Goal: Check status: Check status

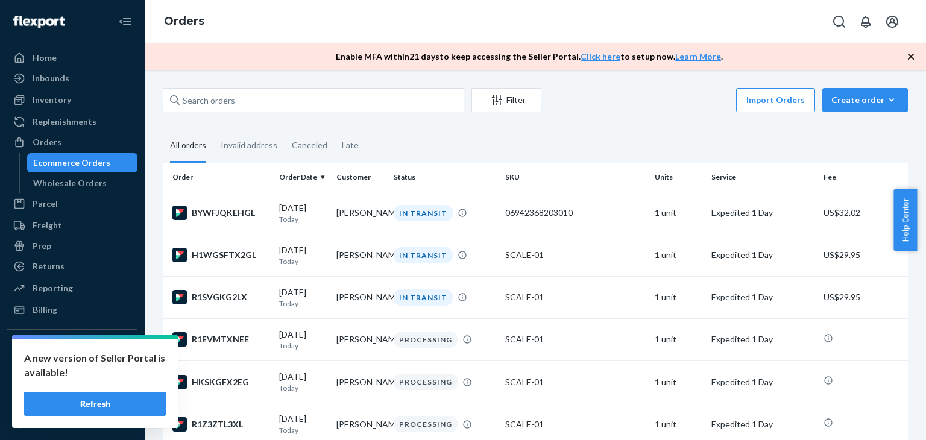
scroll to position [100, 0]
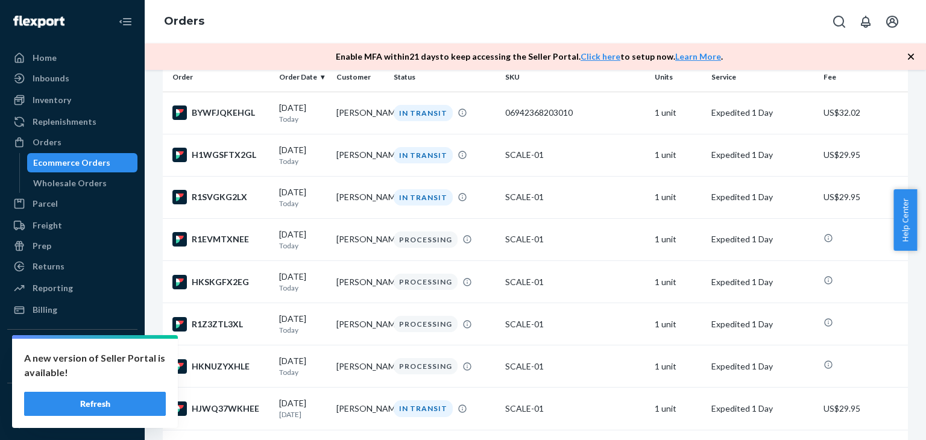
click at [122, 399] on button "Refresh" at bounding box center [95, 404] width 142 height 24
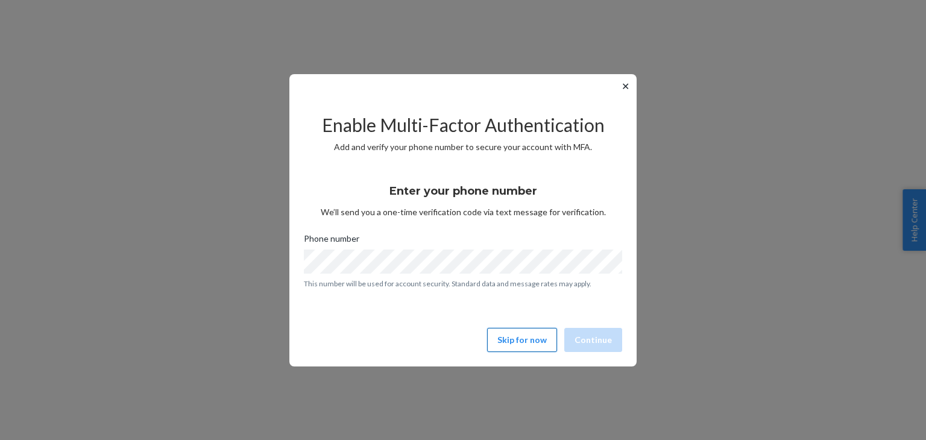
click at [517, 341] on button "Skip for now" at bounding box center [522, 340] width 70 height 24
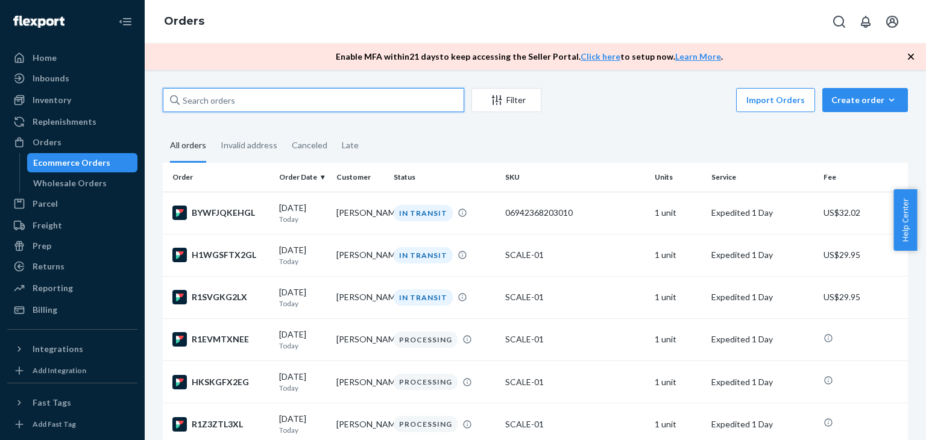
click at [297, 105] on input "text" at bounding box center [313, 100] width 301 height 24
paste input "[PERSON_NAME]"
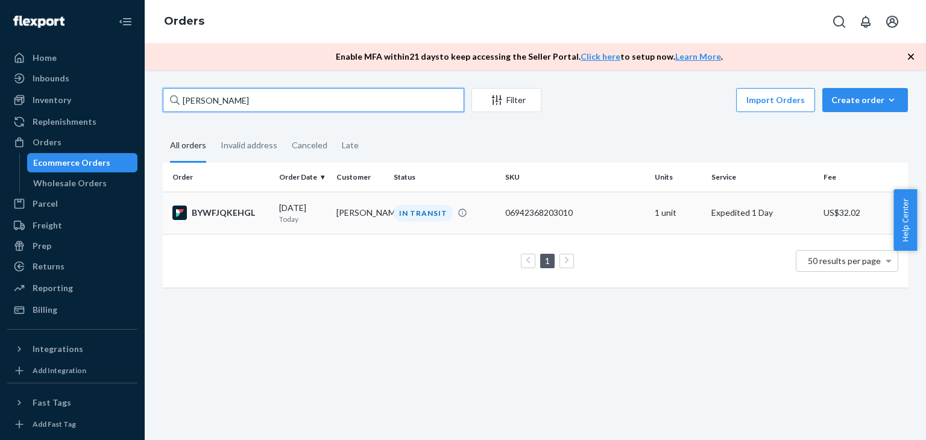
type input "[PERSON_NAME]"
click at [232, 221] on td "BYWFJQKEHGL" at bounding box center [219, 213] width 112 height 42
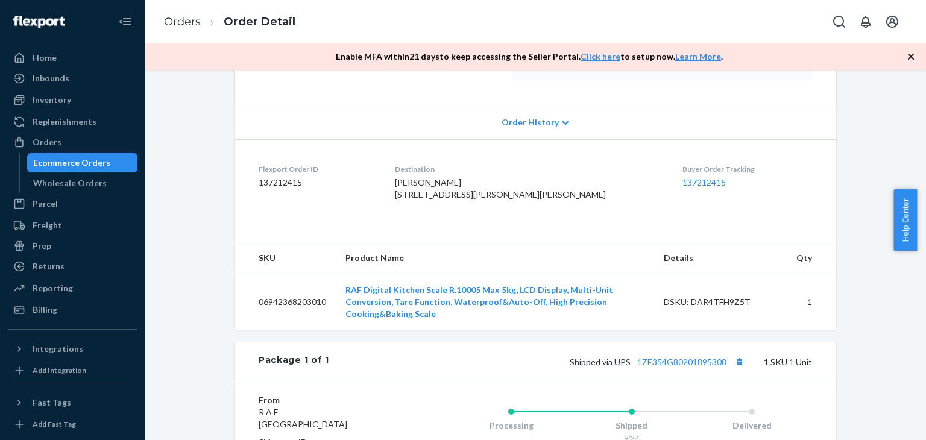
scroll to position [241, 0]
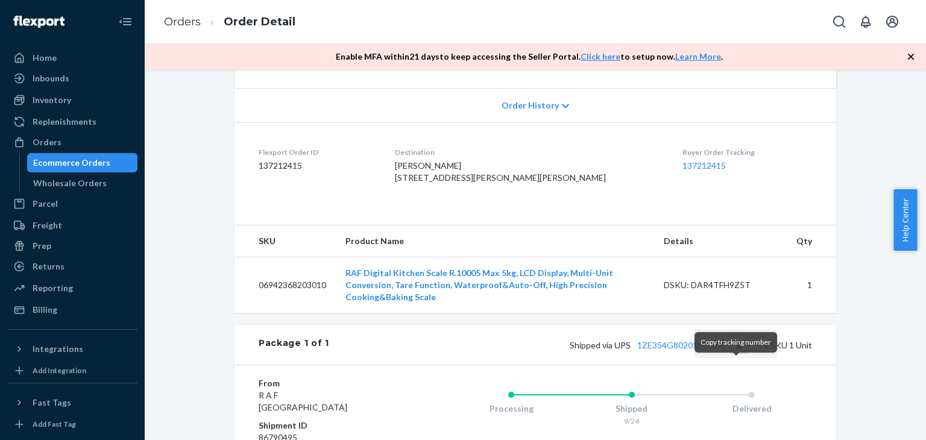
click at [734, 353] on button "Copy tracking number" at bounding box center [739, 345] width 16 height 16
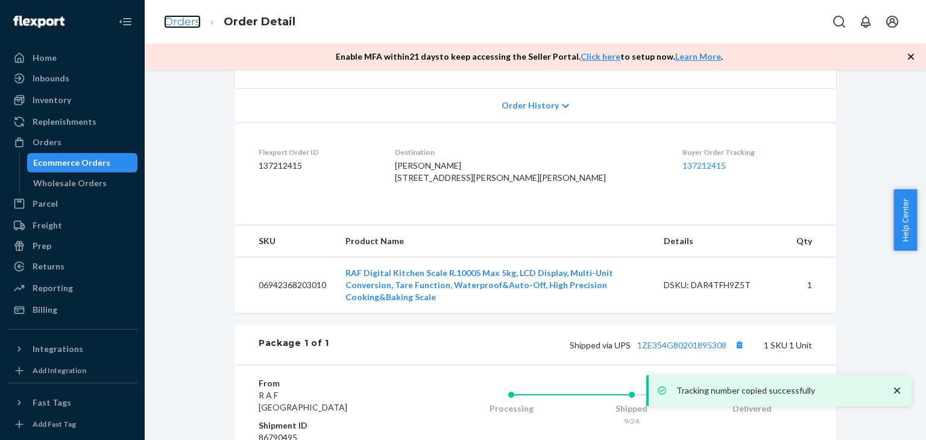
click at [189, 18] on link "Orders" at bounding box center [182, 21] width 37 height 13
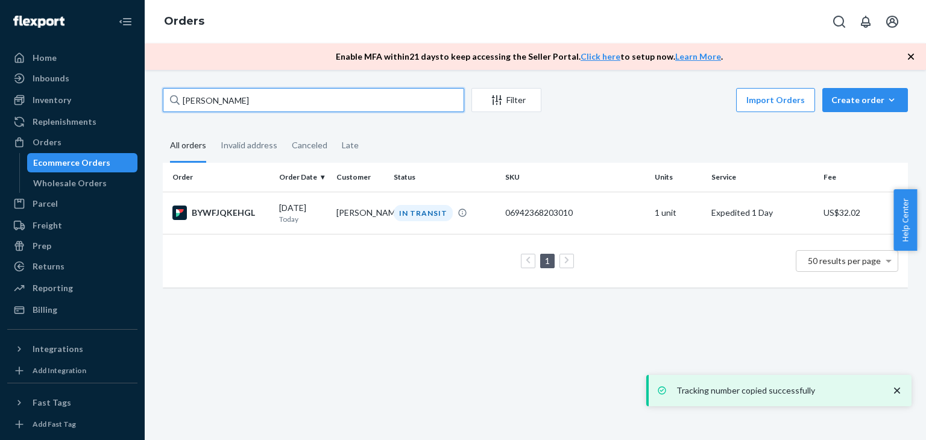
click at [294, 103] on input "[PERSON_NAME]" at bounding box center [313, 100] width 301 height 24
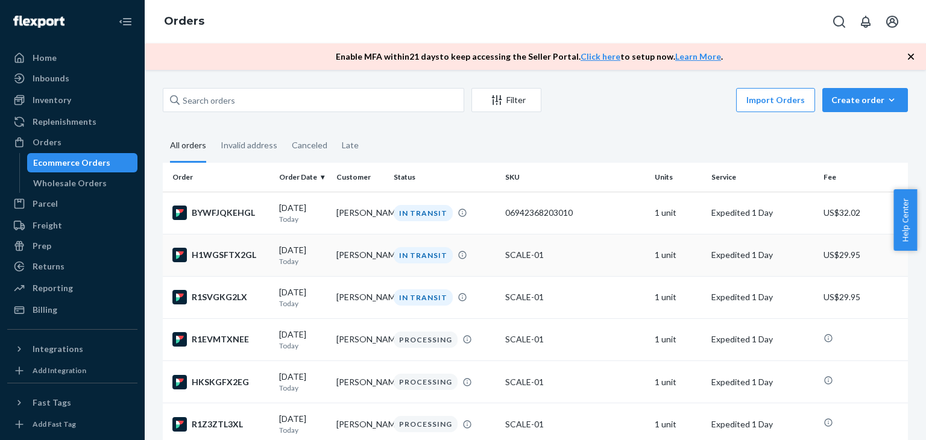
click at [335, 247] on td "[PERSON_NAME]" at bounding box center [360, 255] width 57 height 42
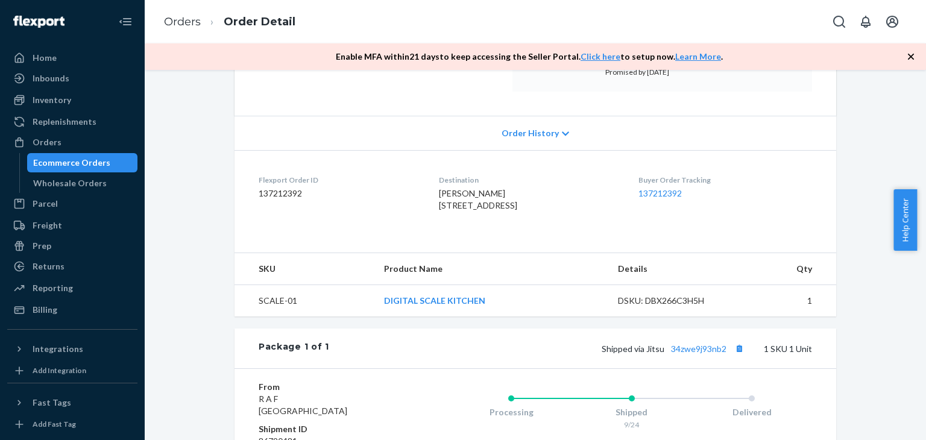
scroll to position [221, 0]
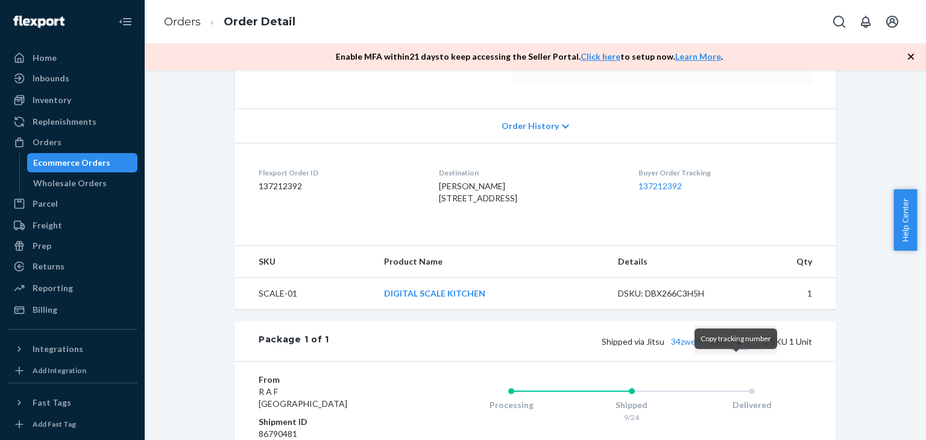
click at [733, 349] on button "Copy tracking number" at bounding box center [739, 341] width 16 height 16
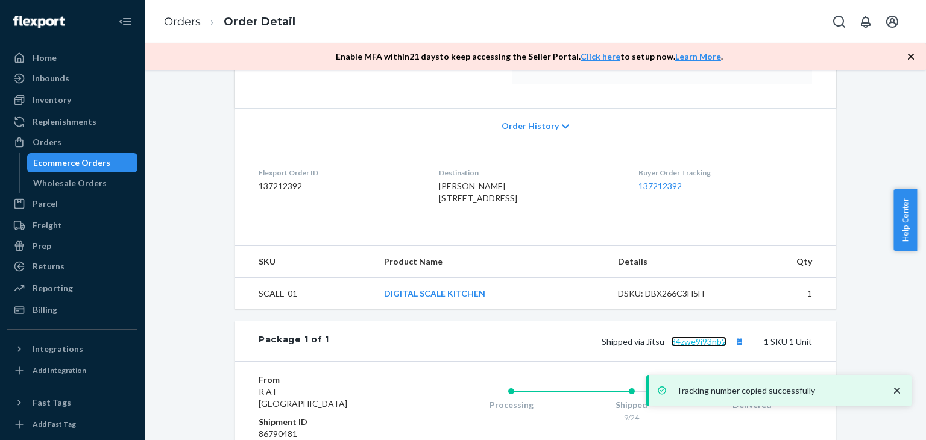
click at [709, 347] on link "34zwe9j93nb2" at bounding box center [698, 341] width 55 height 10
click at [199, 26] on link "Orders" at bounding box center [182, 21] width 37 height 13
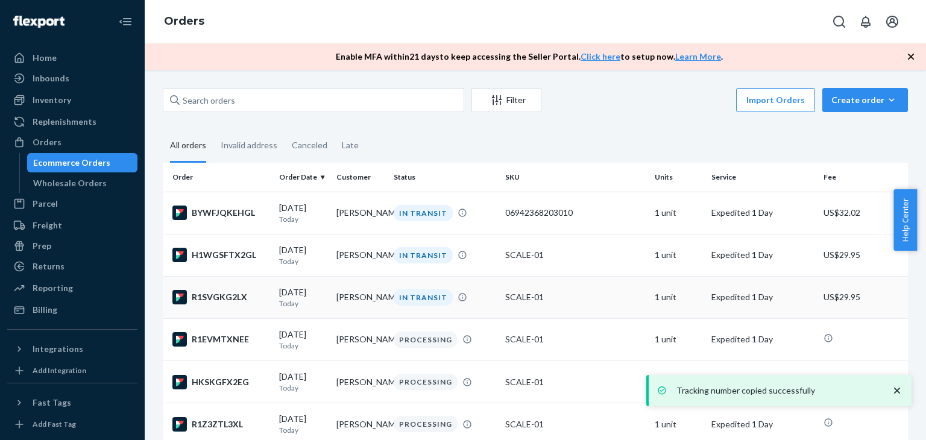
click at [332, 300] on td "[PERSON_NAME]" at bounding box center [360, 297] width 57 height 42
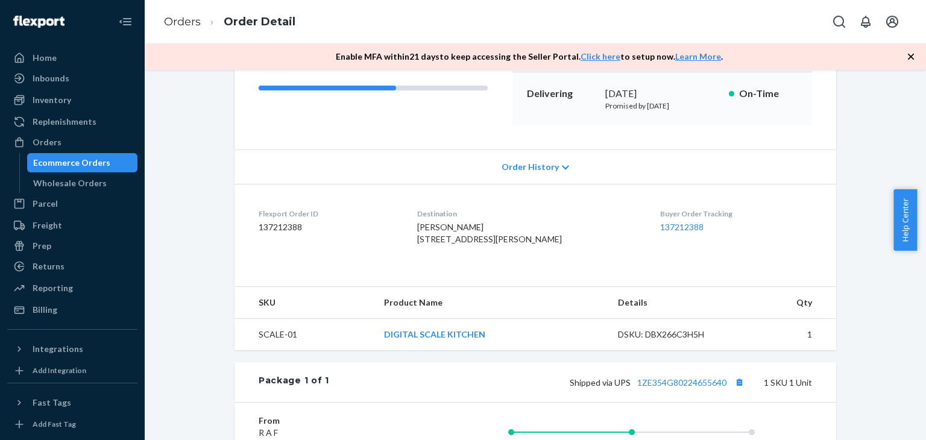
scroll to position [201, 0]
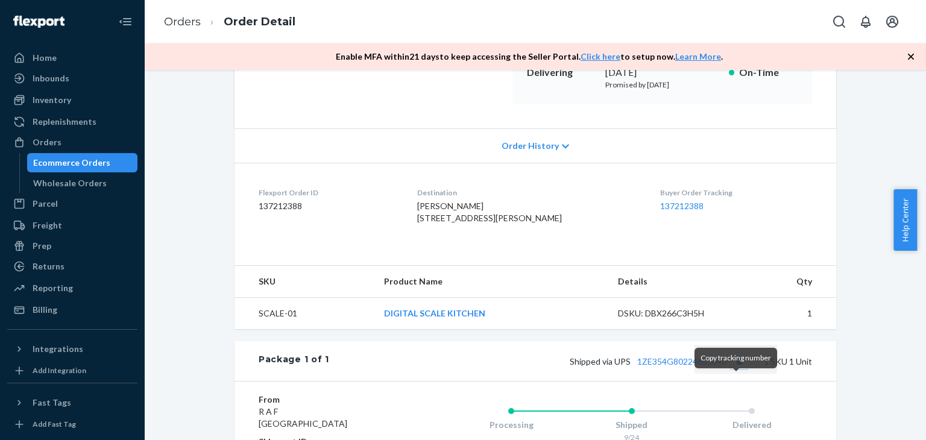
click at [733, 369] on button "Copy tracking number" at bounding box center [739, 361] width 16 height 16
click at [175, 21] on link "Orders" at bounding box center [182, 21] width 37 height 13
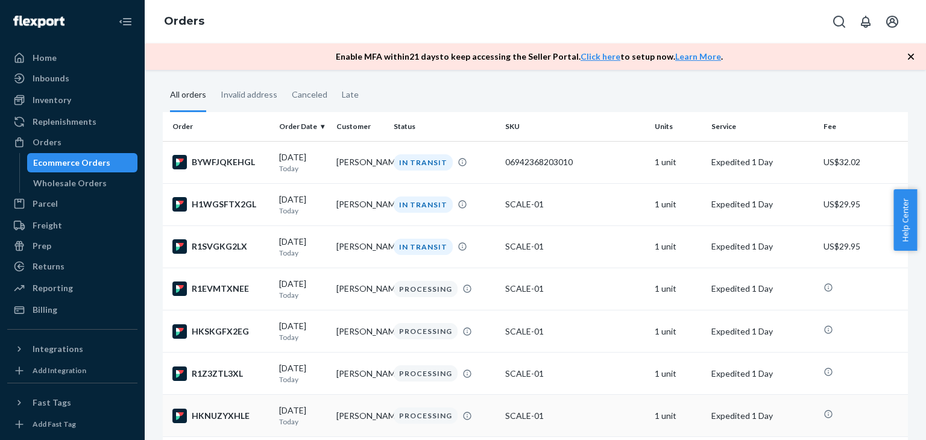
scroll to position [60, 0]
